Goal: Information Seeking & Learning: Learn about a topic

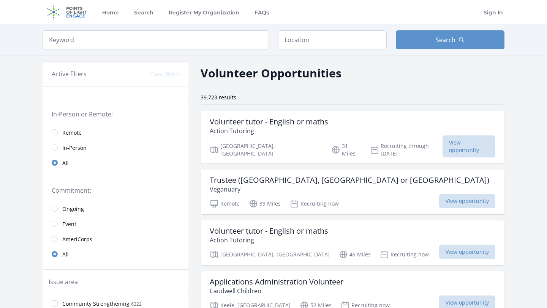
click at [65, 131] on span "Remote" at bounding box center [71, 133] width 19 height 8
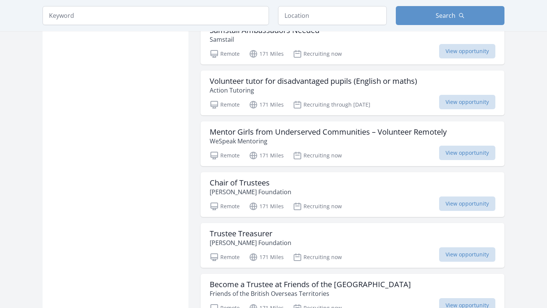
scroll to position [838, 0]
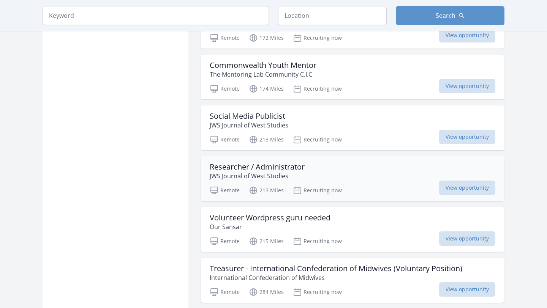
scroll to position [1310, 0]
click at [232, 184] on div "Researcher / Administrator JWS Journal of West Studies Remote 213 Miles Recruit…" at bounding box center [353, 179] width 304 height 45
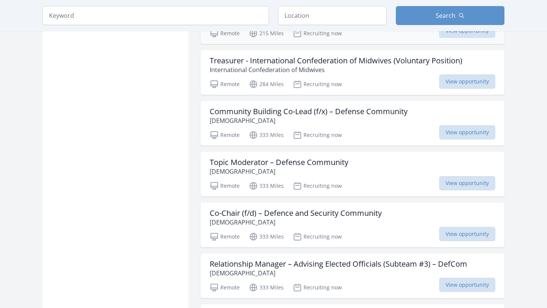
scroll to position [1520, 0]
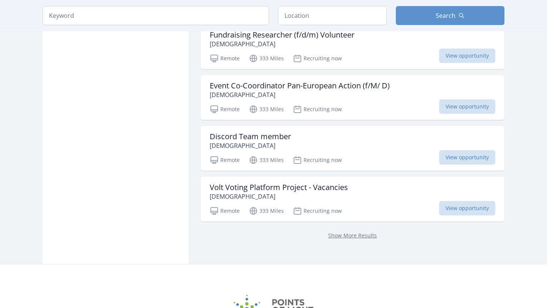
scroll to position [1958, 0]
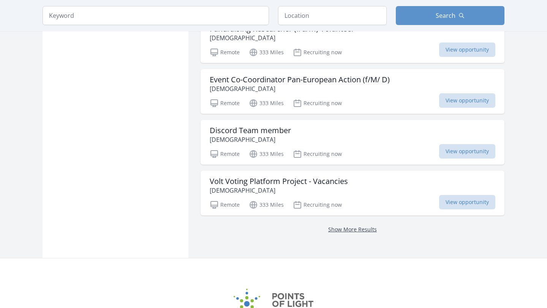
click at [367, 231] on link "Show More Results" at bounding box center [352, 229] width 49 height 7
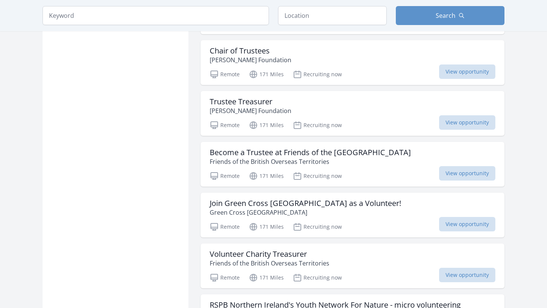
scroll to position [965, 0]
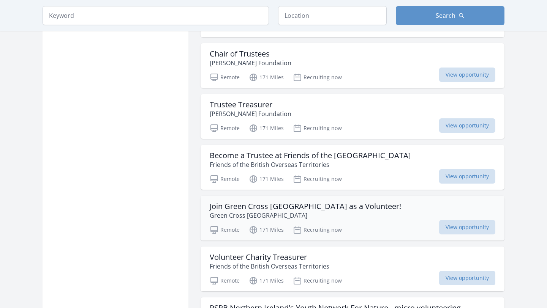
click at [357, 212] on p "Green Cross [GEOGRAPHIC_DATA]" at bounding box center [305, 215] width 191 height 9
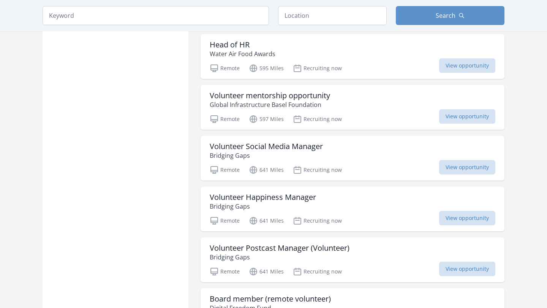
scroll to position [3528, 0]
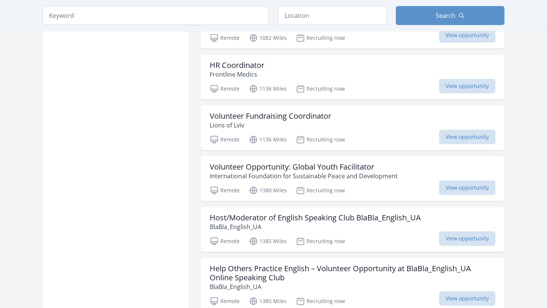
scroll to position [4543, 0]
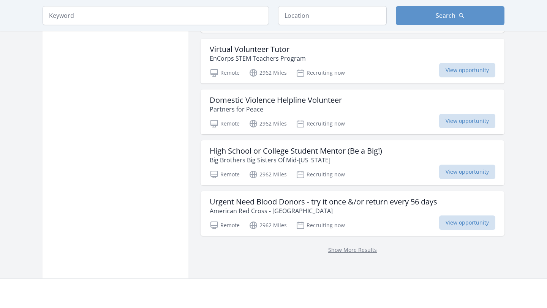
scroll to position [6076, 0]
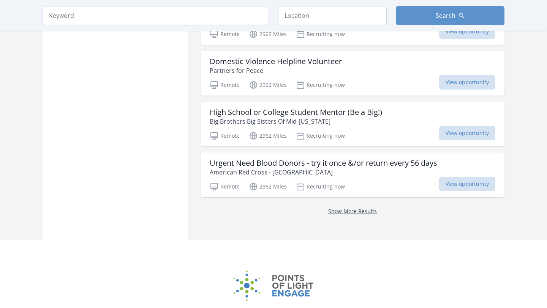
scroll to position [6116, 0]
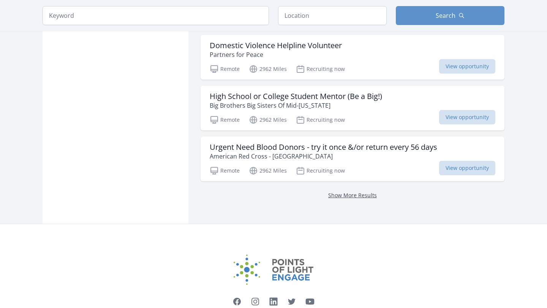
click at [360, 192] on link "Show More Results" at bounding box center [352, 195] width 49 height 7
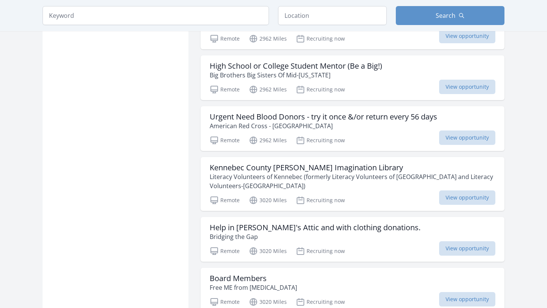
scroll to position [6147, 0]
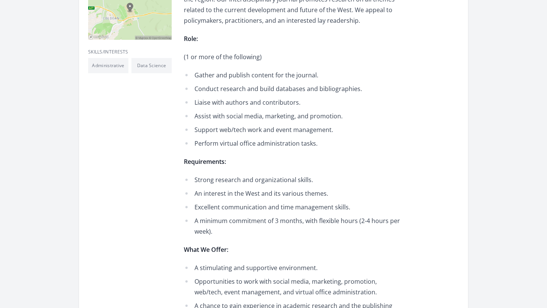
scroll to position [204, 0]
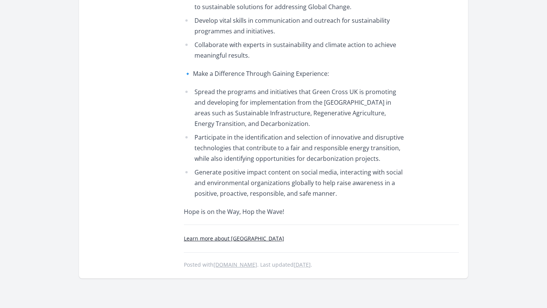
scroll to position [359, 0]
